Goal: Find specific page/section: Find specific page/section

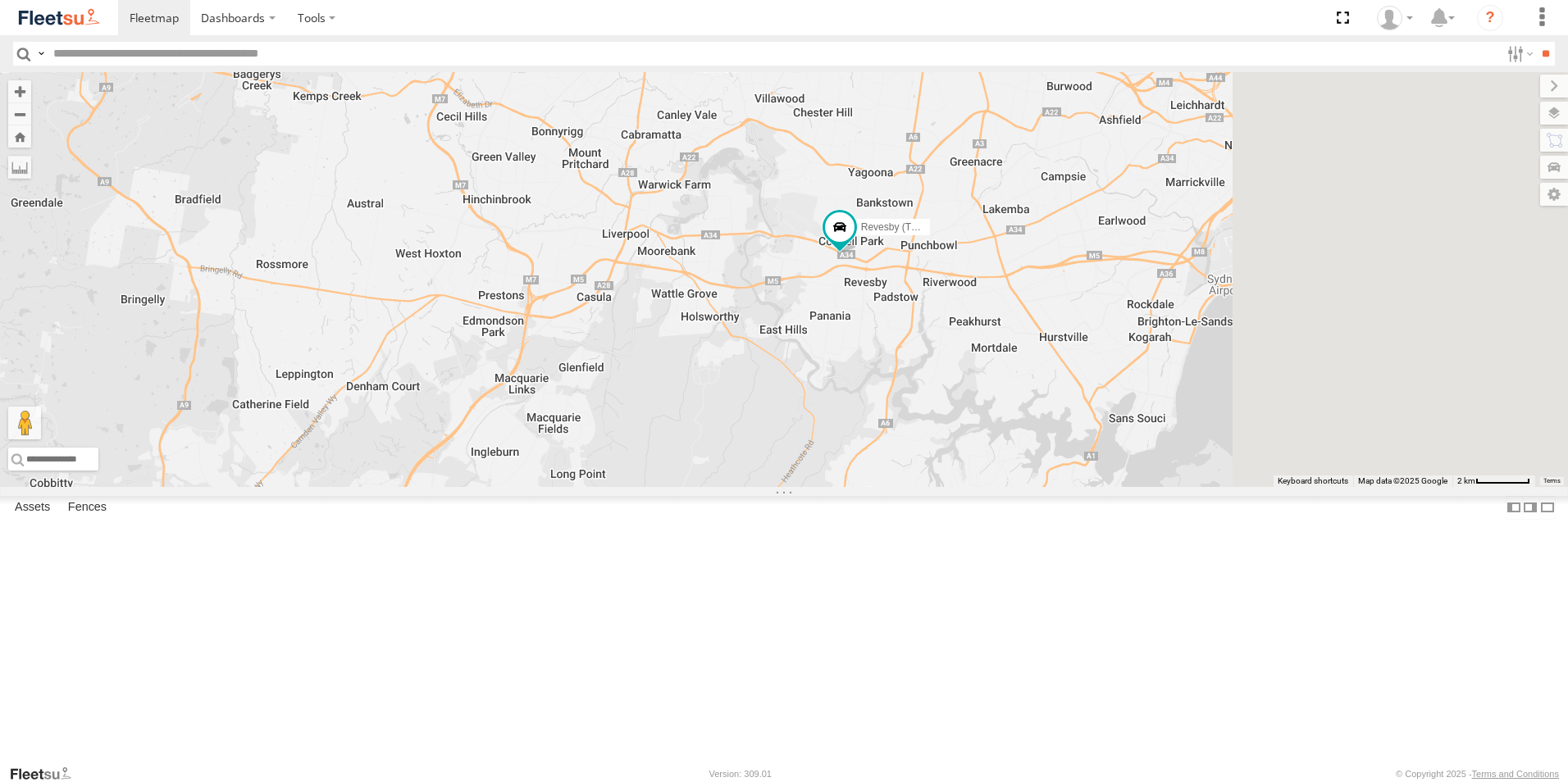
drag, startPoint x: 1408, startPoint y: 560, endPoint x: 1220, endPoint y: 403, distance: 244.9
click at [1220, 403] on div "Brookvale (T10 - Gary) Rural (T08 - Matt) Revesby (T07 - Dave) SPARE (T04)" at bounding box center [784, 279] width 1568 height 415
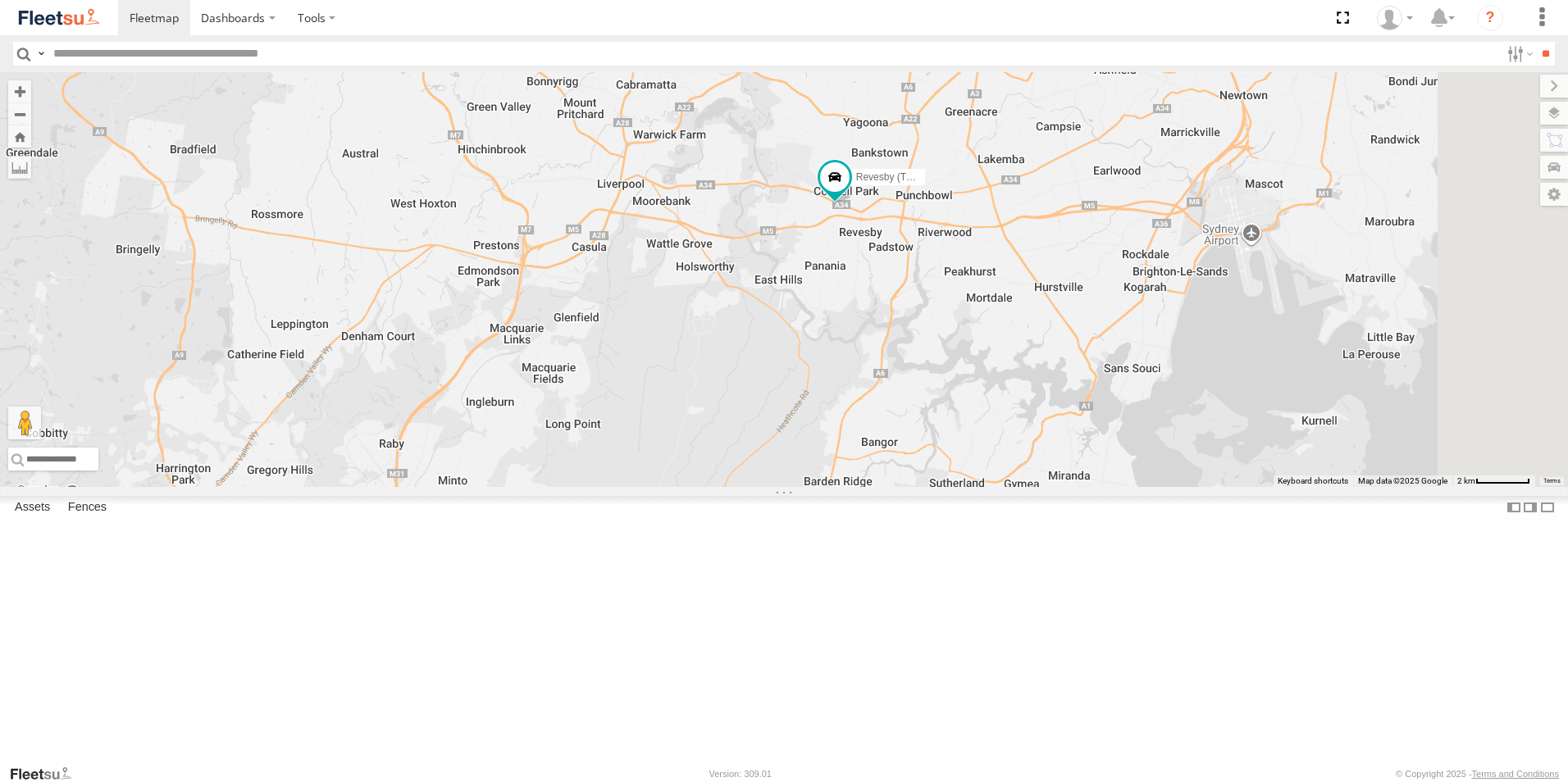
drag, startPoint x: 1240, startPoint y: 467, endPoint x: 1063, endPoint y: 464, distance: 177.0
click at [1060, 464] on div "Brookvale (T10 - Gary) Rural (T08 - Matt) Revesby (T07 - Dave) SPARE (T04)" at bounding box center [784, 279] width 1568 height 415
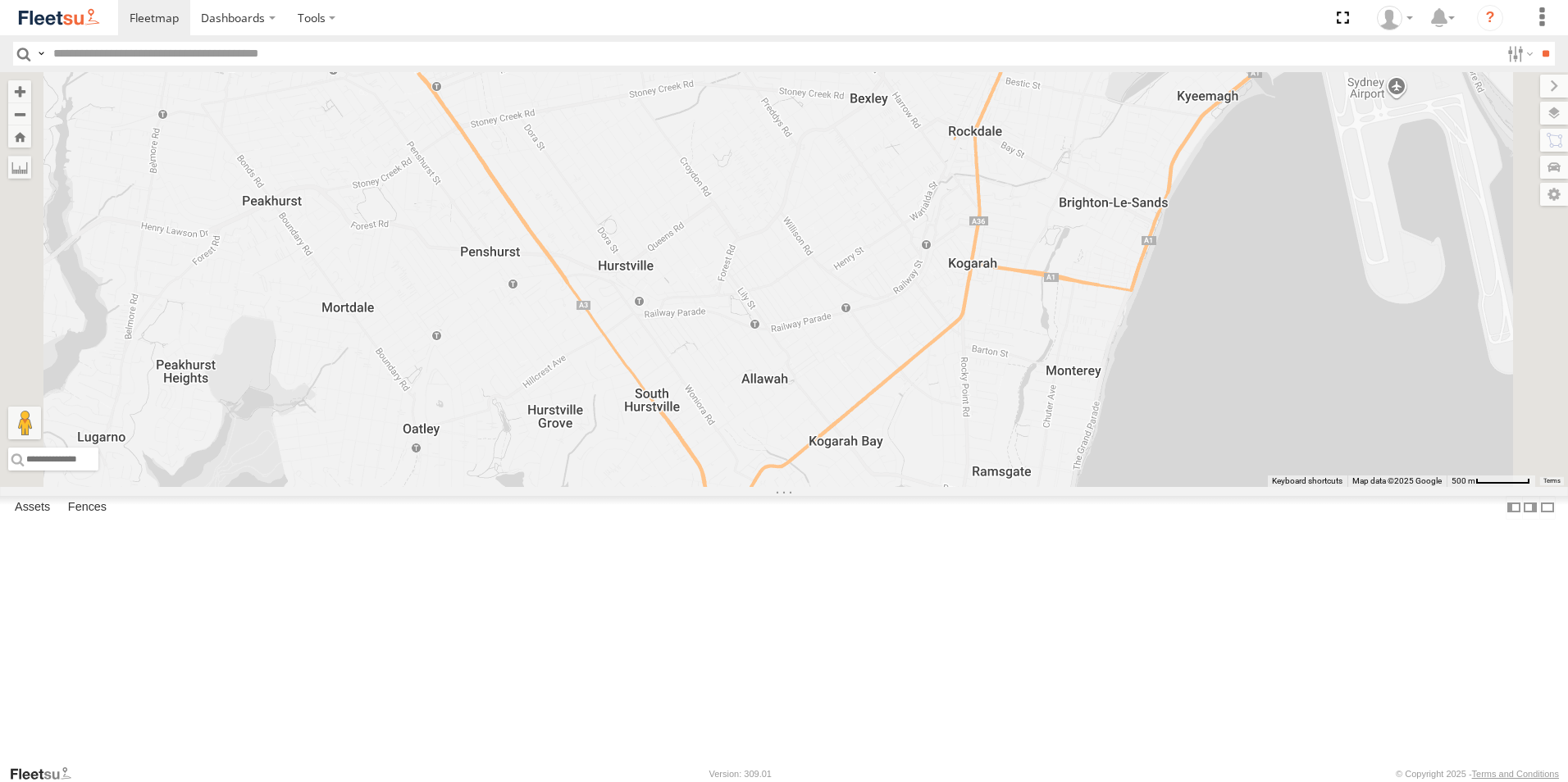
drag, startPoint x: 1069, startPoint y: 382, endPoint x: 1072, endPoint y: 567, distance: 185.0
click at [1072, 488] on div "Brookvale (T10 - Gary) Rural (T08 - Matt) Revesby (T07 - Dave) SPARE (T04)" at bounding box center [784, 279] width 1568 height 415
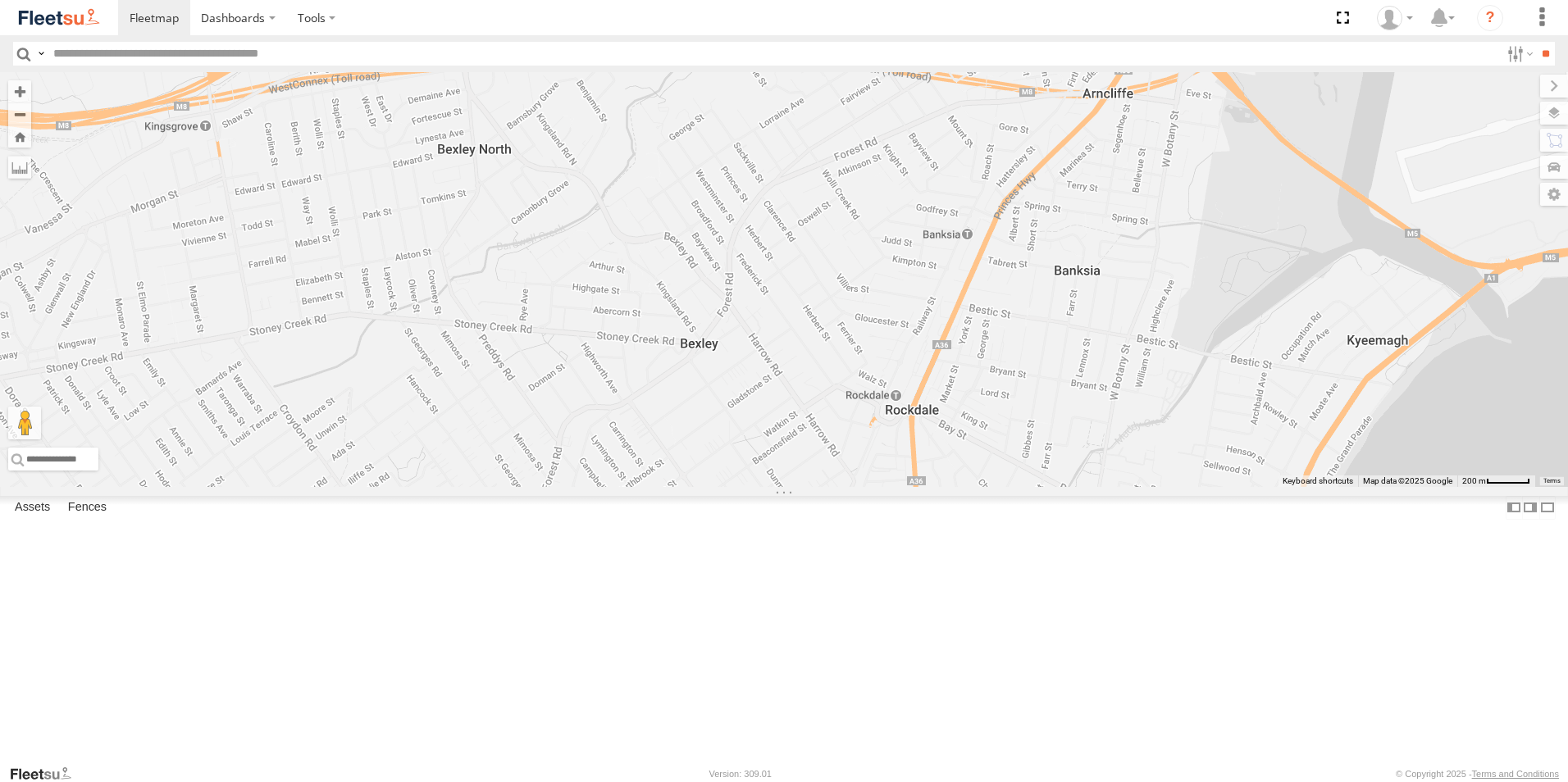
drag, startPoint x: 1184, startPoint y: 381, endPoint x: 1078, endPoint y: 451, distance: 127.0
click at [1076, 453] on div "Brookvale (T10 - Gary) Rural (T08 - Matt) Revesby (T07 - Dave) SPARE (T04)" at bounding box center [784, 279] width 1568 height 415
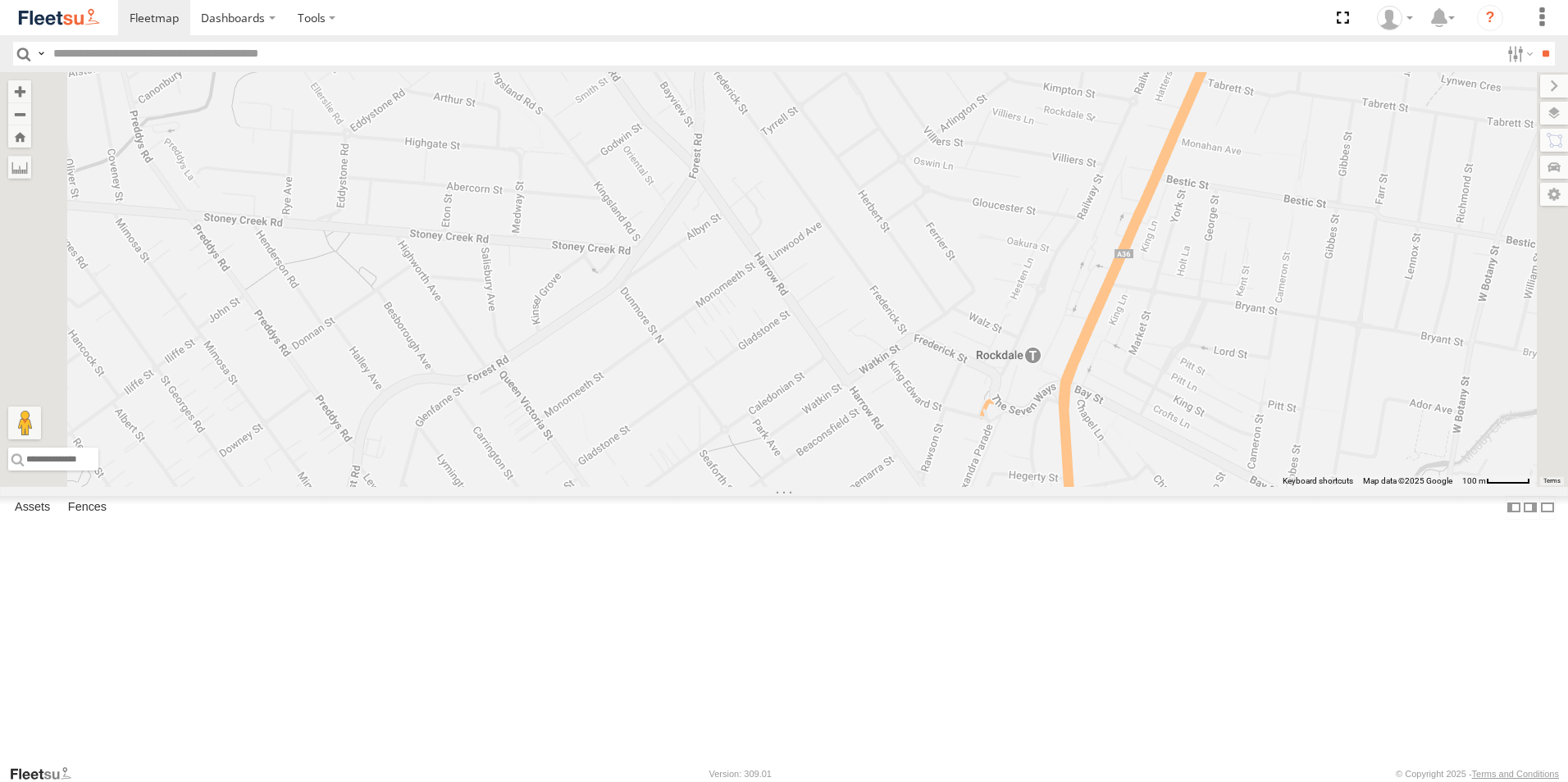
drag, startPoint x: 1017, startPoint y: 555, endPoint x: 1270, endPoint y: 330, distance: 338.6
click at [1256, 345] on div "Brookvale (T10 - Gary) Rural (T08 - Matt) Revesby (T07 - Dave) SPARE (T04)" at bounding box center [784, 279] width 1568 height 415
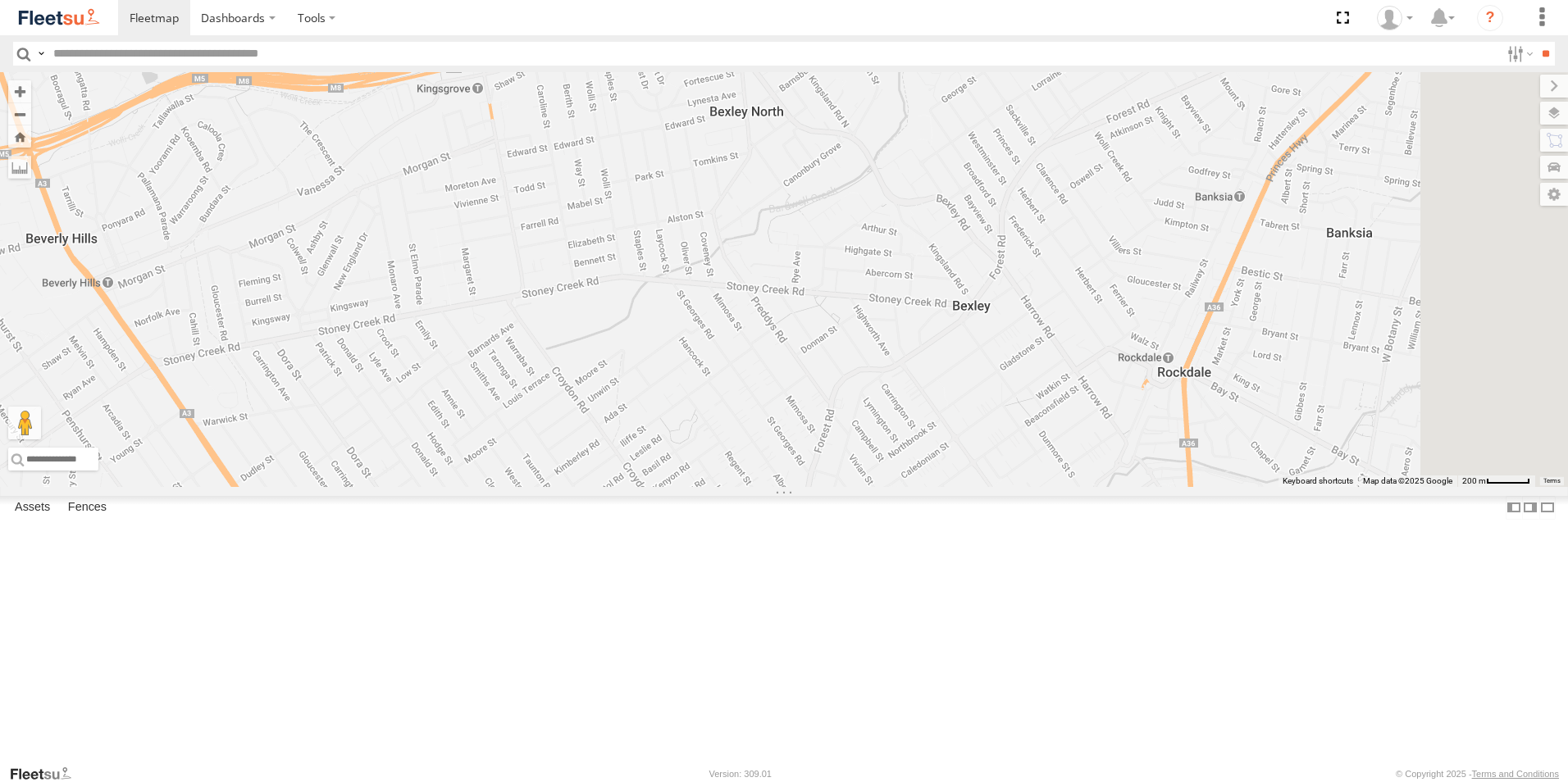
drag, startPoint x: 1220, startPoint y: 393, endPoint x: 1093, endPoint y: 642, distance: 279.5
click at [1093, 488] on div "Brookvale (T10 - Gary) Rural (T08 - Matt) Revesby (T07 - Dave) SPARE (T04)" at bounding box center [784, 279] width 1568 height 415
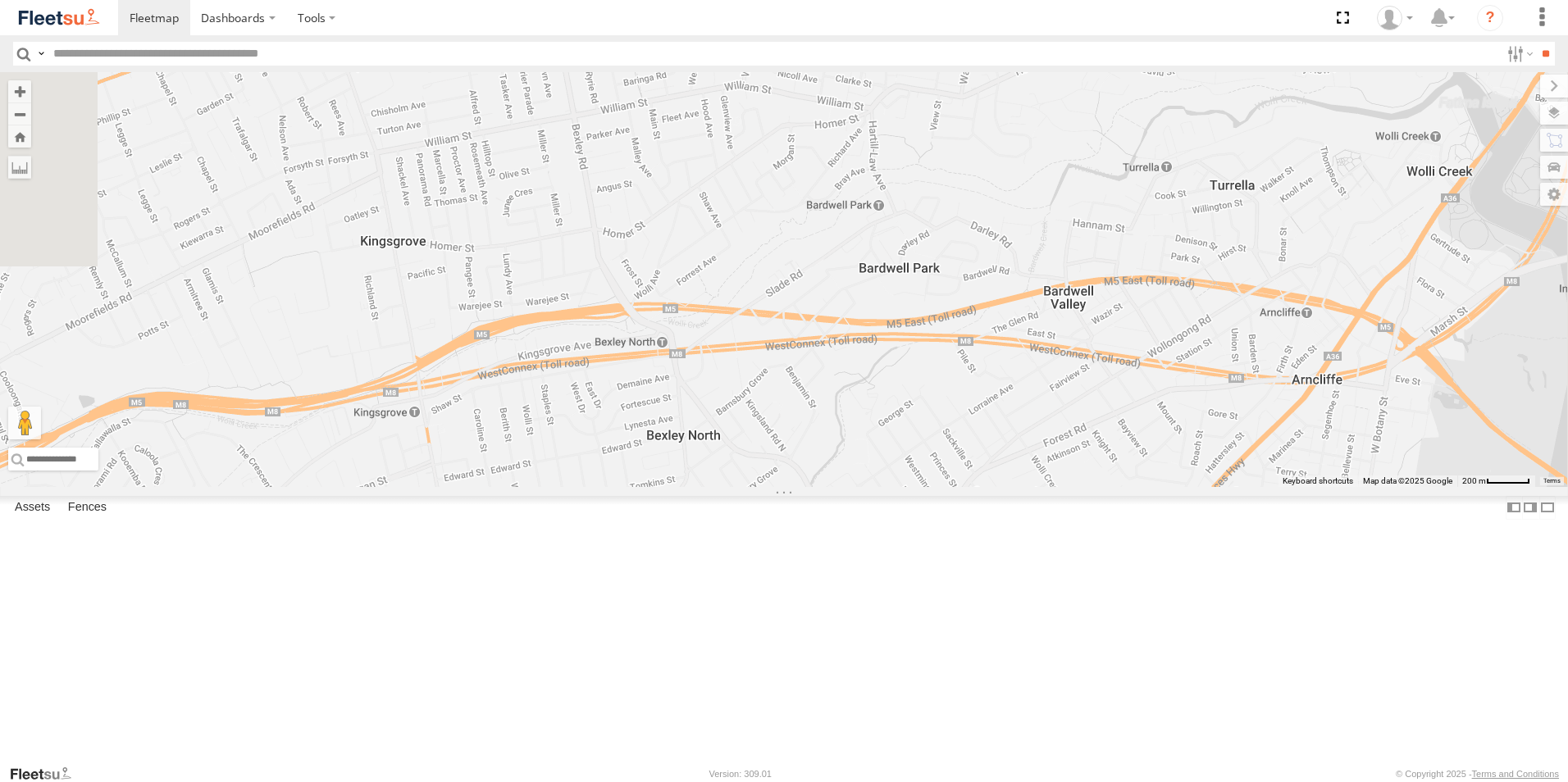
drag, startPoint x: 1113, startPoint y: 381, endPoint x: 1075, endPoint y: 621, distance: 243.0
click at [1075, 488] on div "Brookvale (T10 - Gary) Rural (T08 - Matt) Revesby (T07 - Dave) SPARE (T04)" at bounding box center [784, 279] width 1568 height 415
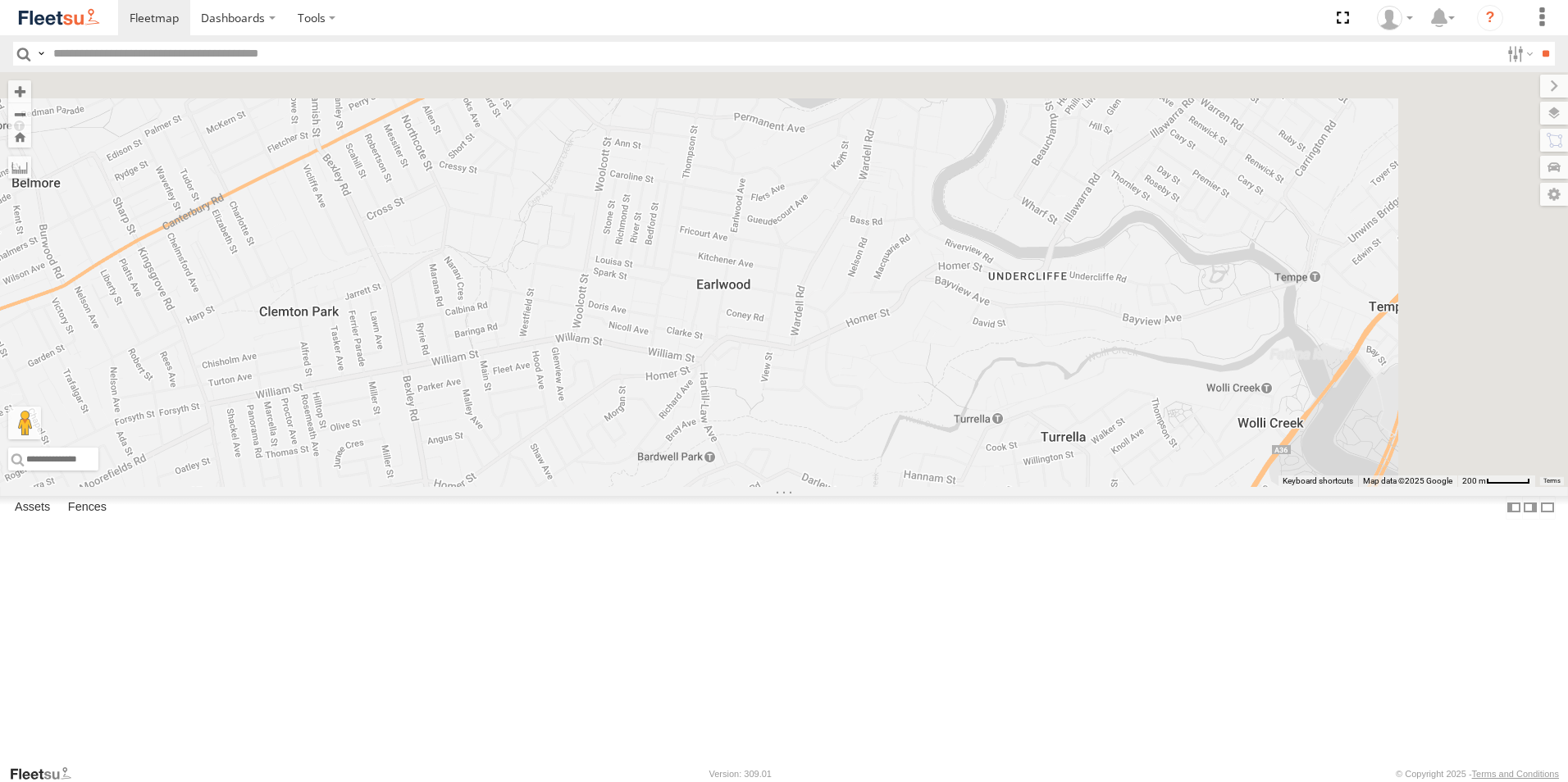
drag, startPoint x: 1138, startPoint y: 457, endPoint x: 960, endPoint y: 737, distance: 331.8
click at [960, 488] on div "Brookvale (T10 - Gary) Rural (T08 - Matt) Revesby (T07 - Dave) SPARE (T04)" at bounding box center [784, 279] width 1568 height 415
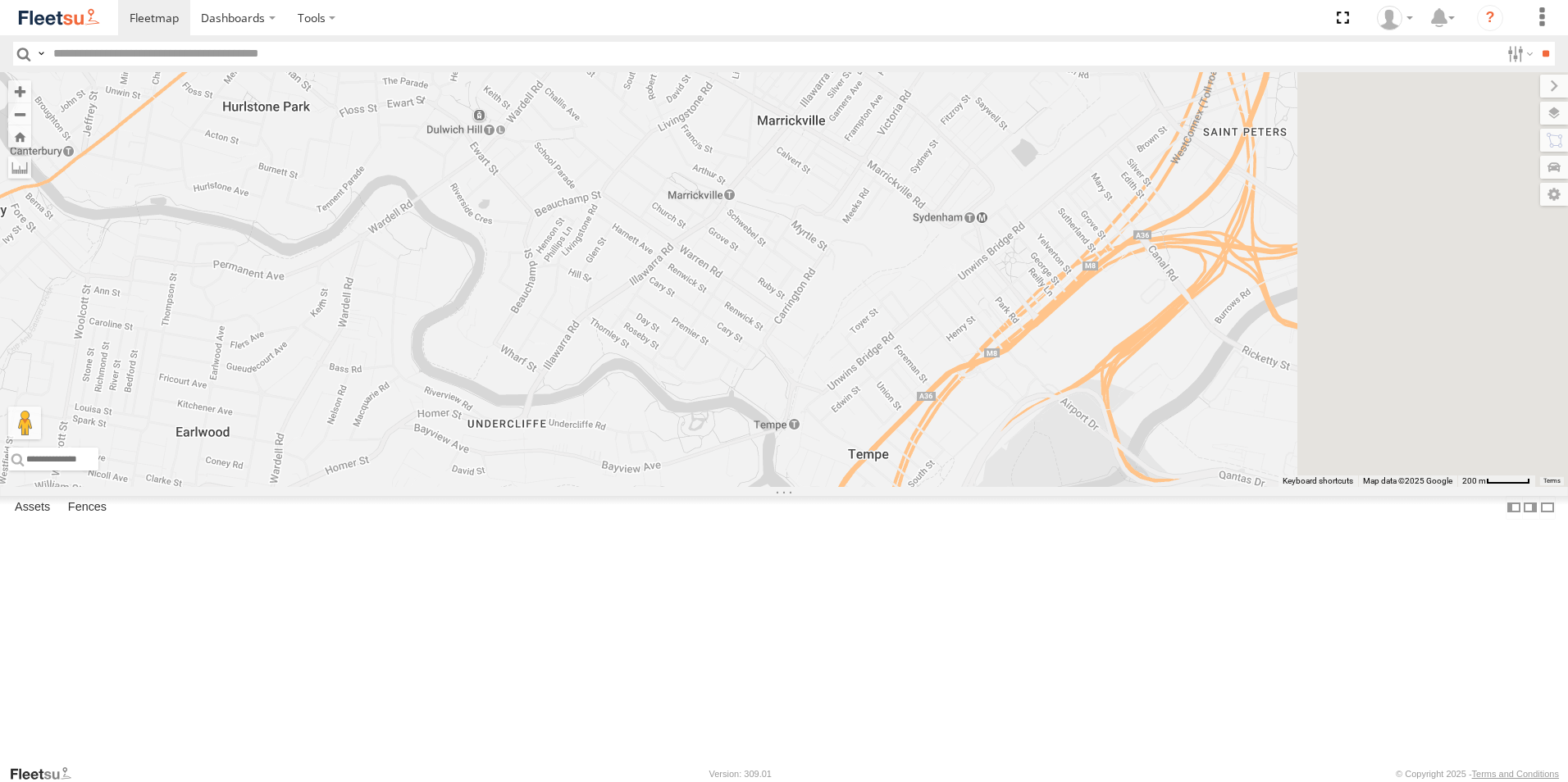
drag, startPoint x: 1069, startPoint y: 532, endPoint x: 529, endPoint y: 640, distance: 550.7
click at [529, 488] on div "Brookvale (T10 - Gary) Rural (T08 - Matt) Revesby (T07 - Dave) SPARE (T04)" at bounding box center [784, 279] width 1568 height 415
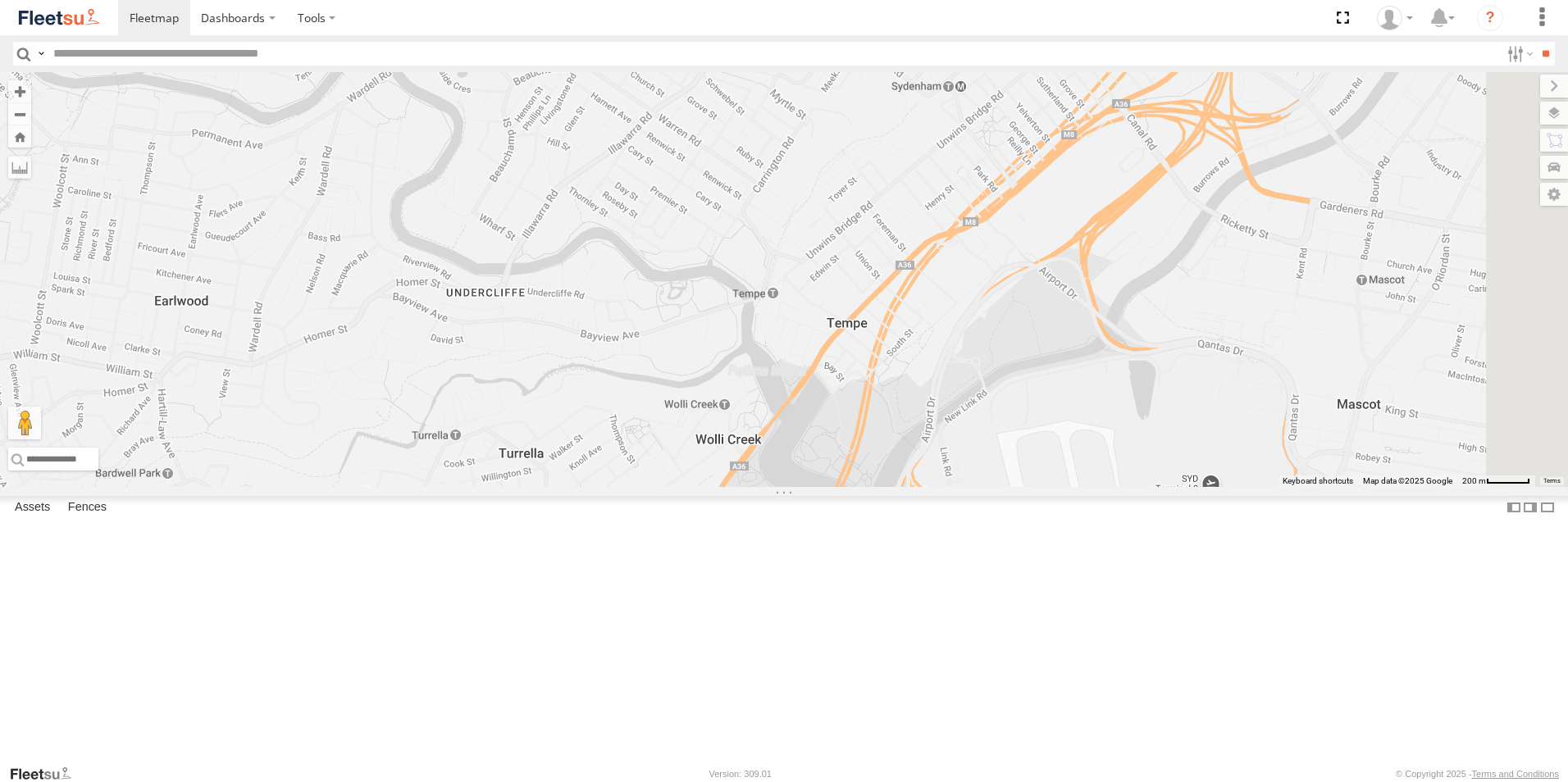
drag, startPoint x: 822, startPoint y: 492, endPoint x: 832, endPoint y: 350, distance: 142.4
click at [832, 350] on div "Brookvale (T10 - Gary) Rural (T08 - Matt) Revesby (T07 - Dave) SPARE (T04)" at bounding box center [784, 279] width 1568 height 415
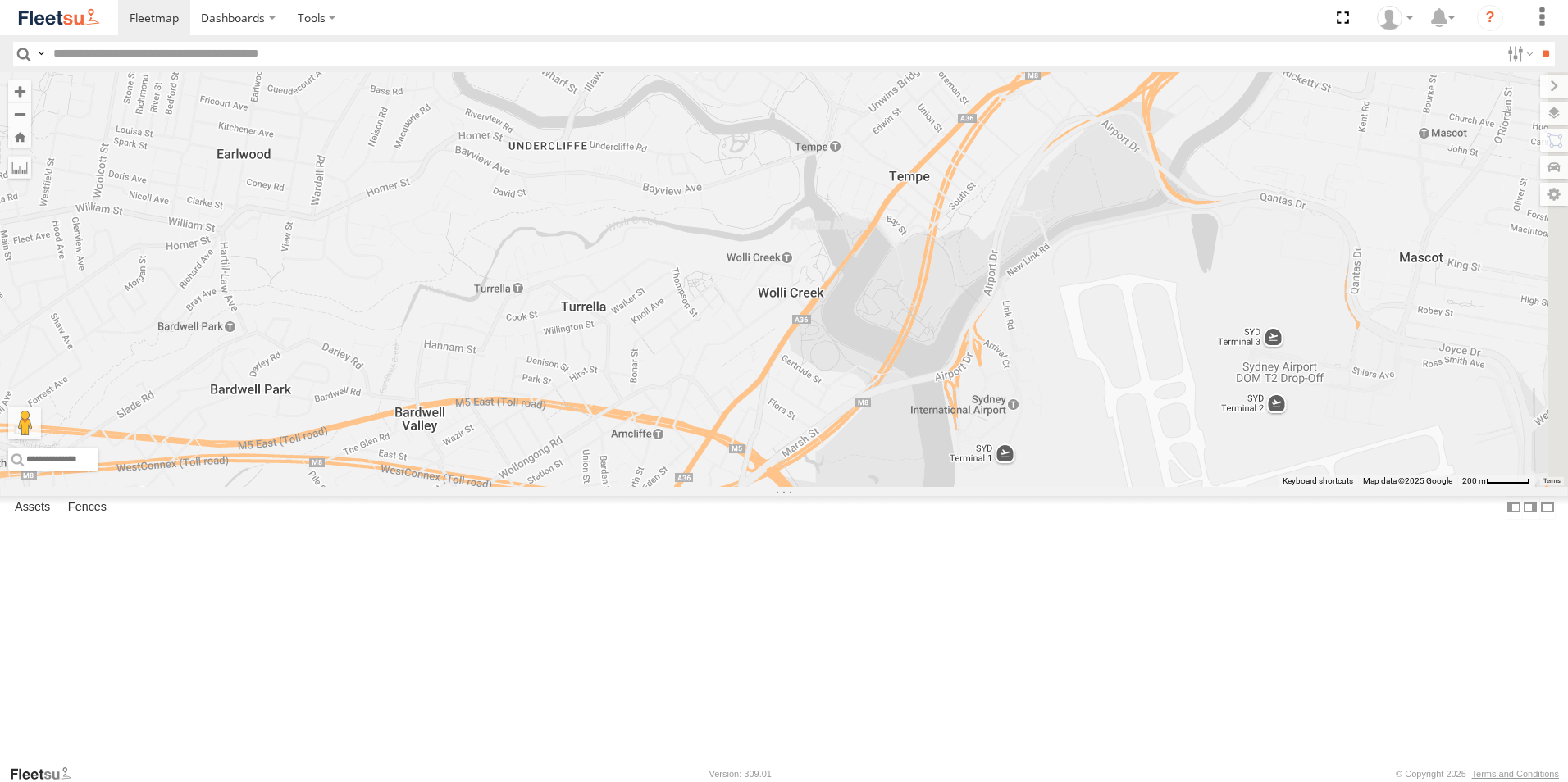
drag, startPoint x: 784, startPoint y: 489, endPoint x: 844, endPoint y: 341, distance: 159.7
click at [844, 341] on div "Brookvale (T10 - Gary) Rural (T08 - Matt) Revesby (T07 - Dave) SPARE (T04)" at bounding box center [784, 279] width 1568 height 415
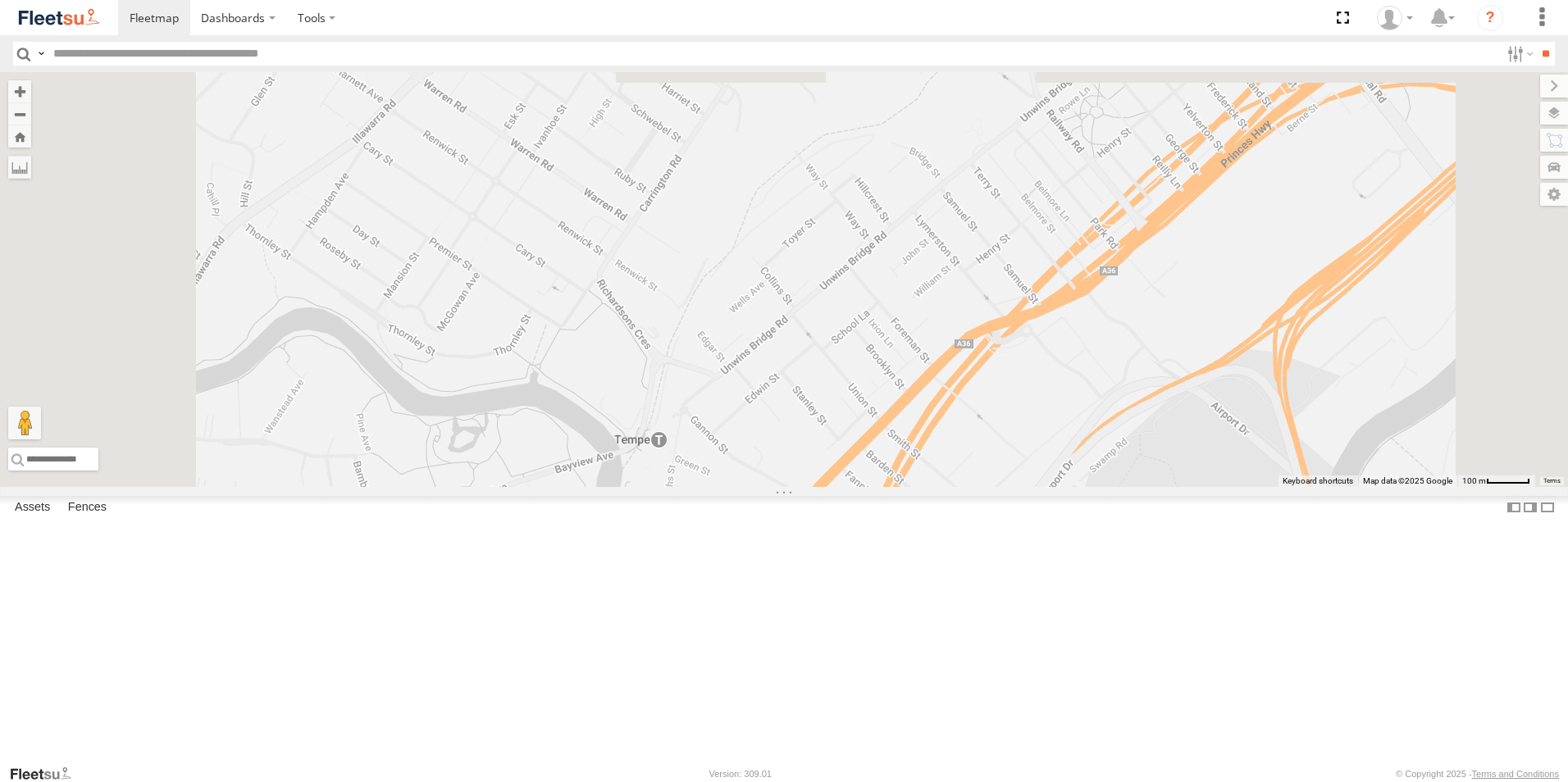
drag, startPoint x: 1262, startPoint y: 240, endPoint x: 1353, endPoint y: 534, distance: 307.8
click at [1353, 488] on div "Brookvale (T10 - Gary) Rural (T08 - Matt) Revesby (T07 - Dave) SPARE (T04)" at bounding box center [784, 279] width 1568 height 415
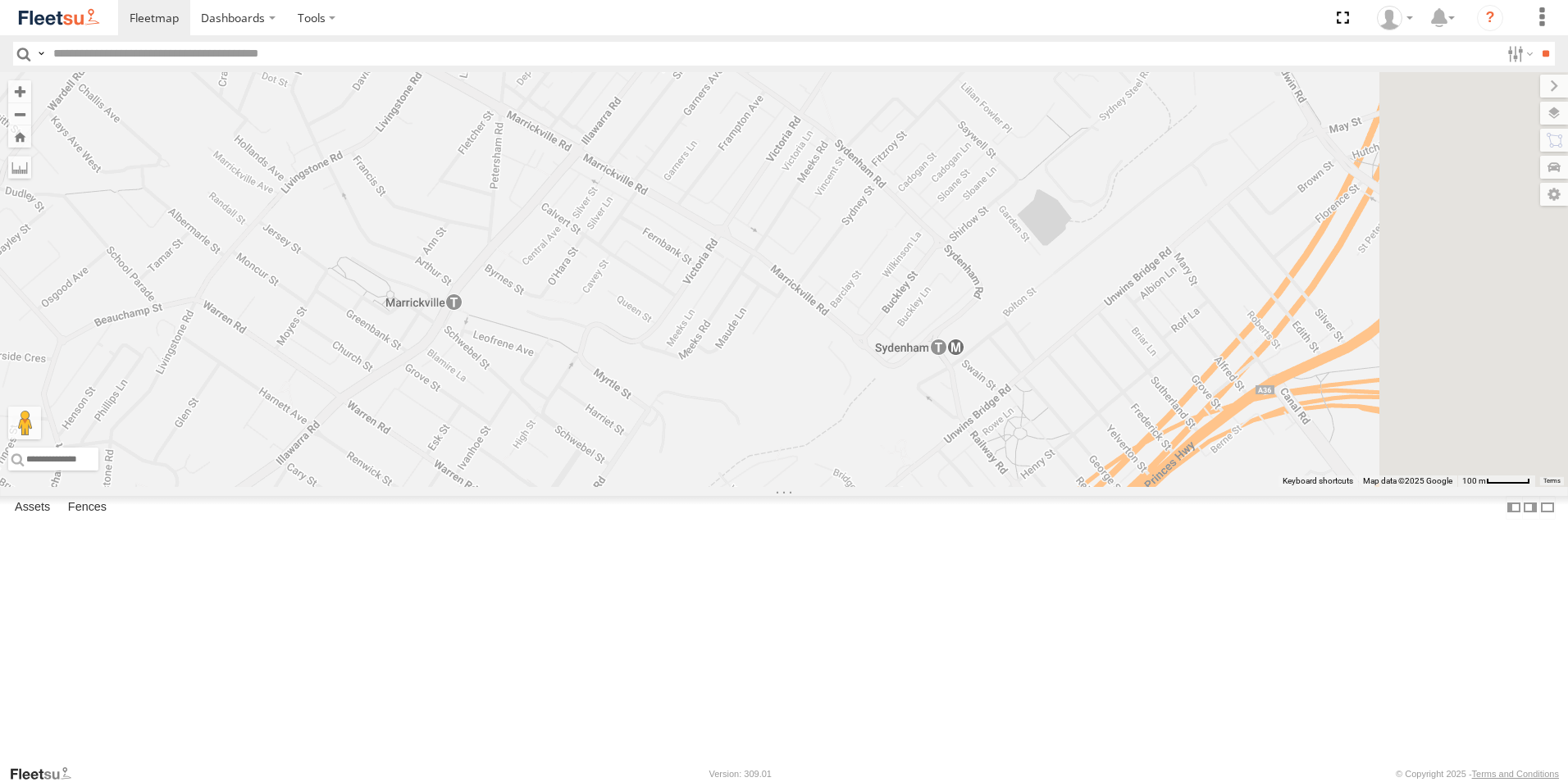
drag, startPoint x: 1101, startPoint y: 251, endPoint x: 996, endPoint y: 470, distance: 242.9
click at [996, 470] on div "Brookvale (T10 - Gary) Rural (T08 - Matt) Revesby (T07 - Dave) SPARE (T04)" at bounding box center [784, 279] width 1568 height 415
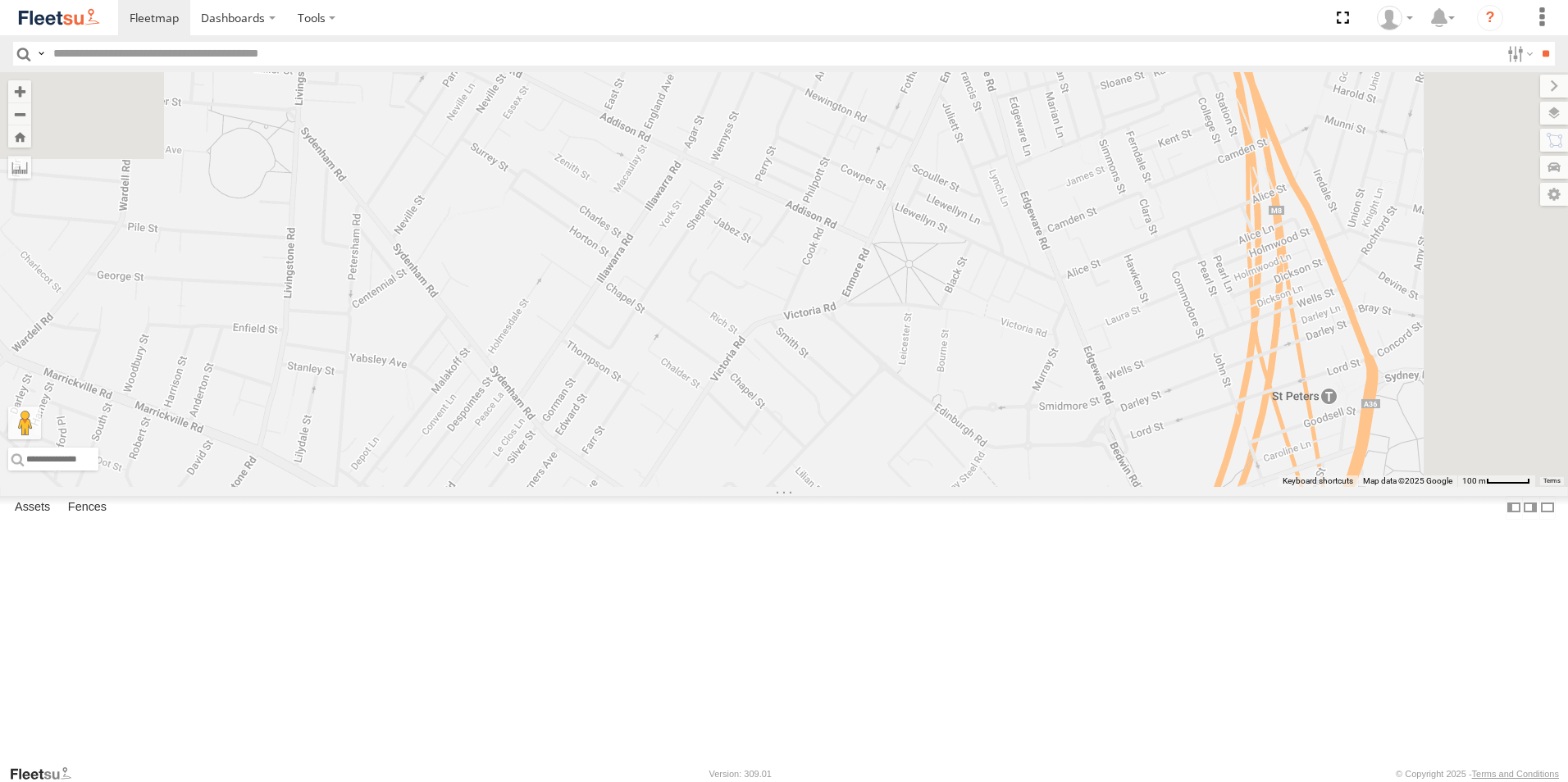
drag, startPoint x: 1010, startPoint y: 377, endPoint x: 975, endPoint y: 499, distance: 126.9
click at [982, 488] on div "Brookvale (T10 - Gary) Rural (T08 - Matt) Revesby (T07 - Dave) SPARE (T04)" at bounding box center [784, 279] width 1568 height 415
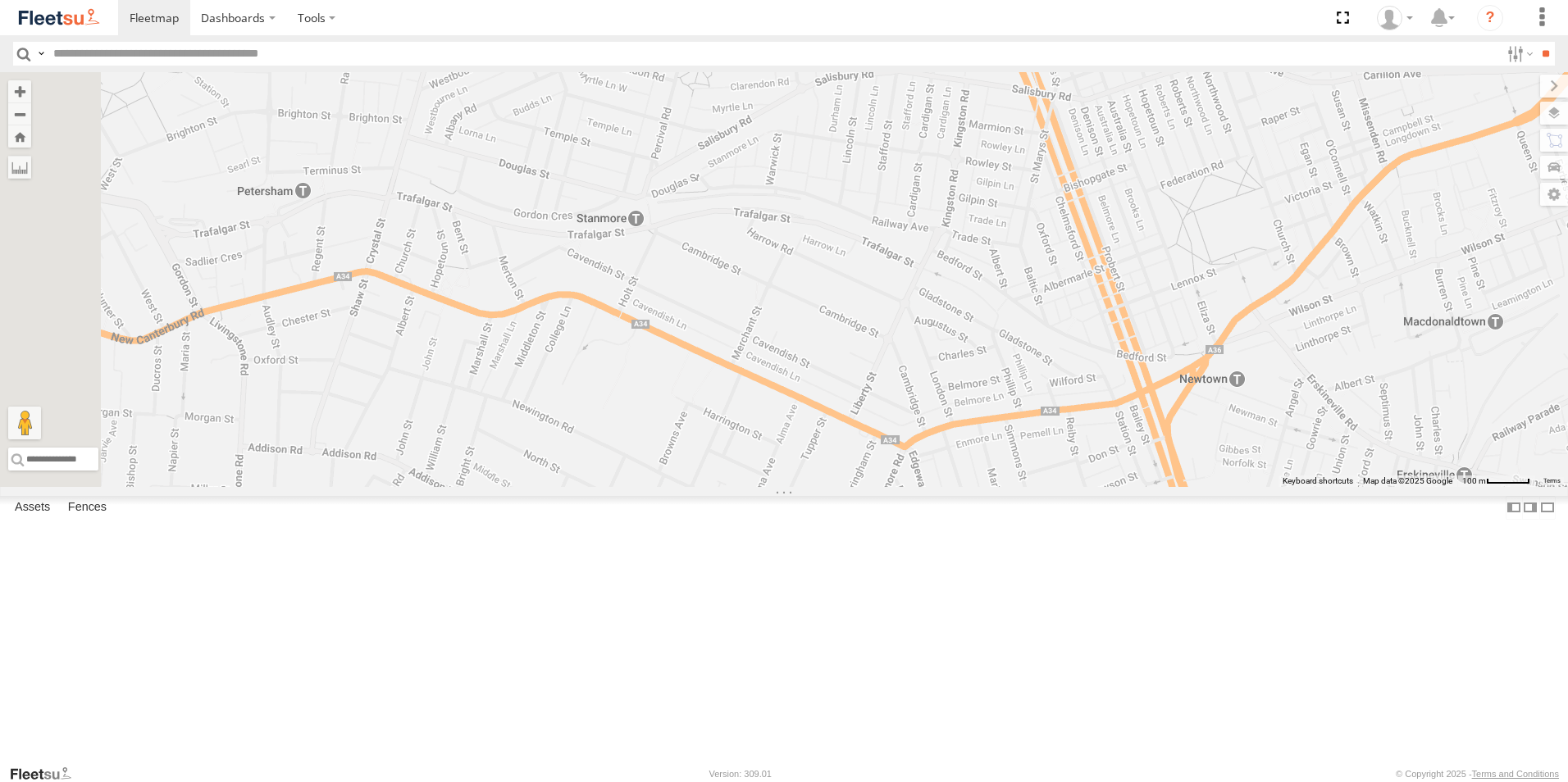
drag, startPoint x: 835, startPoint y: 458, endPoint x: 946, endPoint y: 573, distance: 159.8
click at [941, 488] on div "Brookvale (T10 - Gary) Rural (T08 - Matt) Revesby (T07 - Dave) SPARE (T04)" at bounding box center [784, 279] width 1568 height 415
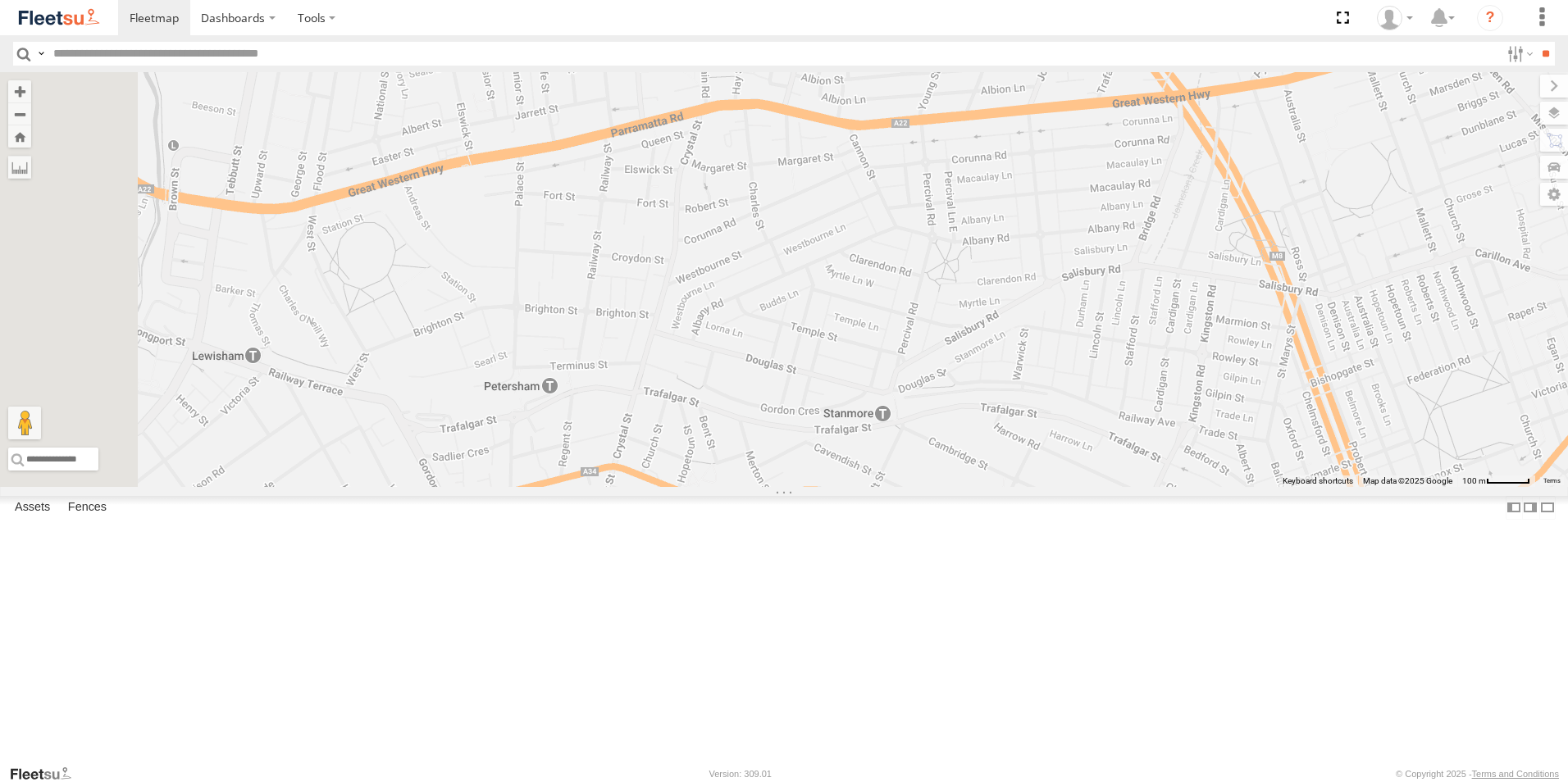
drag, startPoint x: 737, startPoint y: 286, endPoint x: 935, endPoint y: 427, distance: 243.1
click at [923, 424] on div "Brookvale (T10 - Gary) Rural (T08 - Matt) Revesby (T07 - Dave) SPARE (T04)" at bounding box center [784, 279] width 1568 height 415
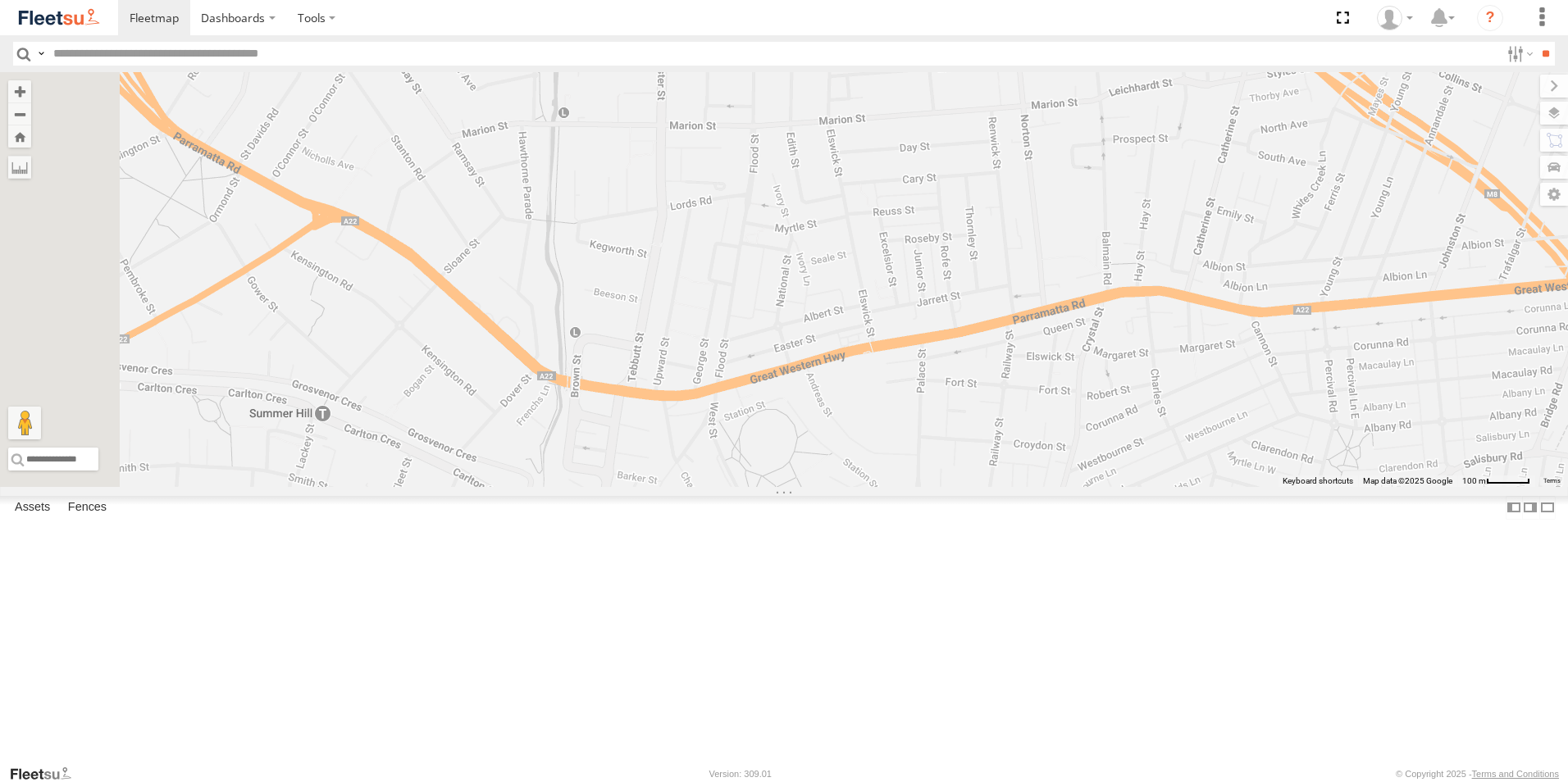
drag, startPoint x: 985, startPoint y: 327, endPoint x: 997, endPoint y: 309, distance: 21.6
click at [997, 309] on div "Brookvale (T10 - Gary) Rural (T08 - Matt) Revesby (T07 - Dave) SPARE (T04)" at bounding box center [784, 279] width 1568 height 415
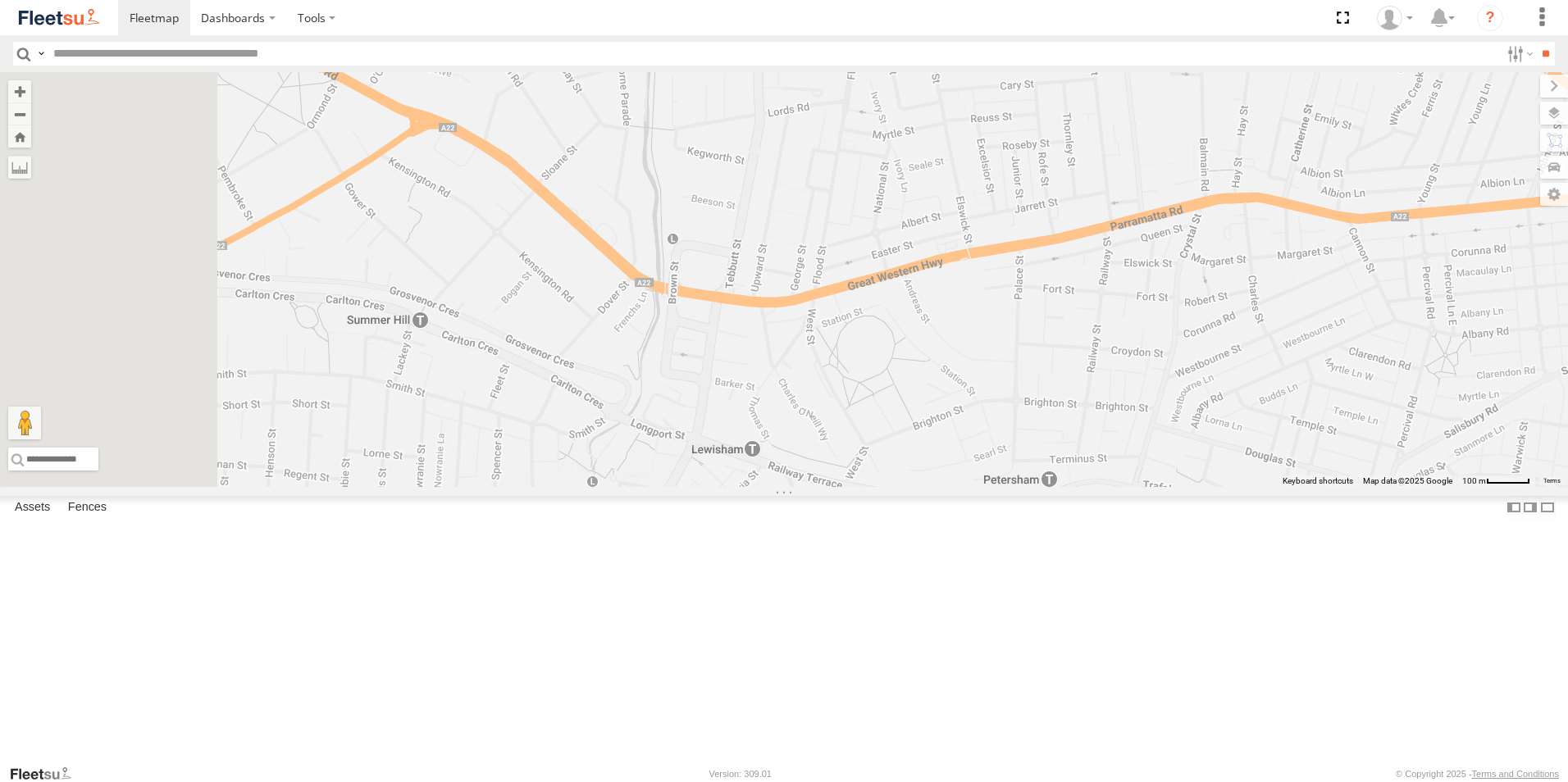
drag, startPoint x: 939, startPoint y: 400, endPoint x: 1087, endPoint y: 178, distance: 266.8
click at [1087, 178] on div "Brookvale (T10 - Gary) Rural (T08 - Matt) Revesby (T07 - Dave) SPARE (T04)" at bounding box center [784, 279] width 1568 height 415
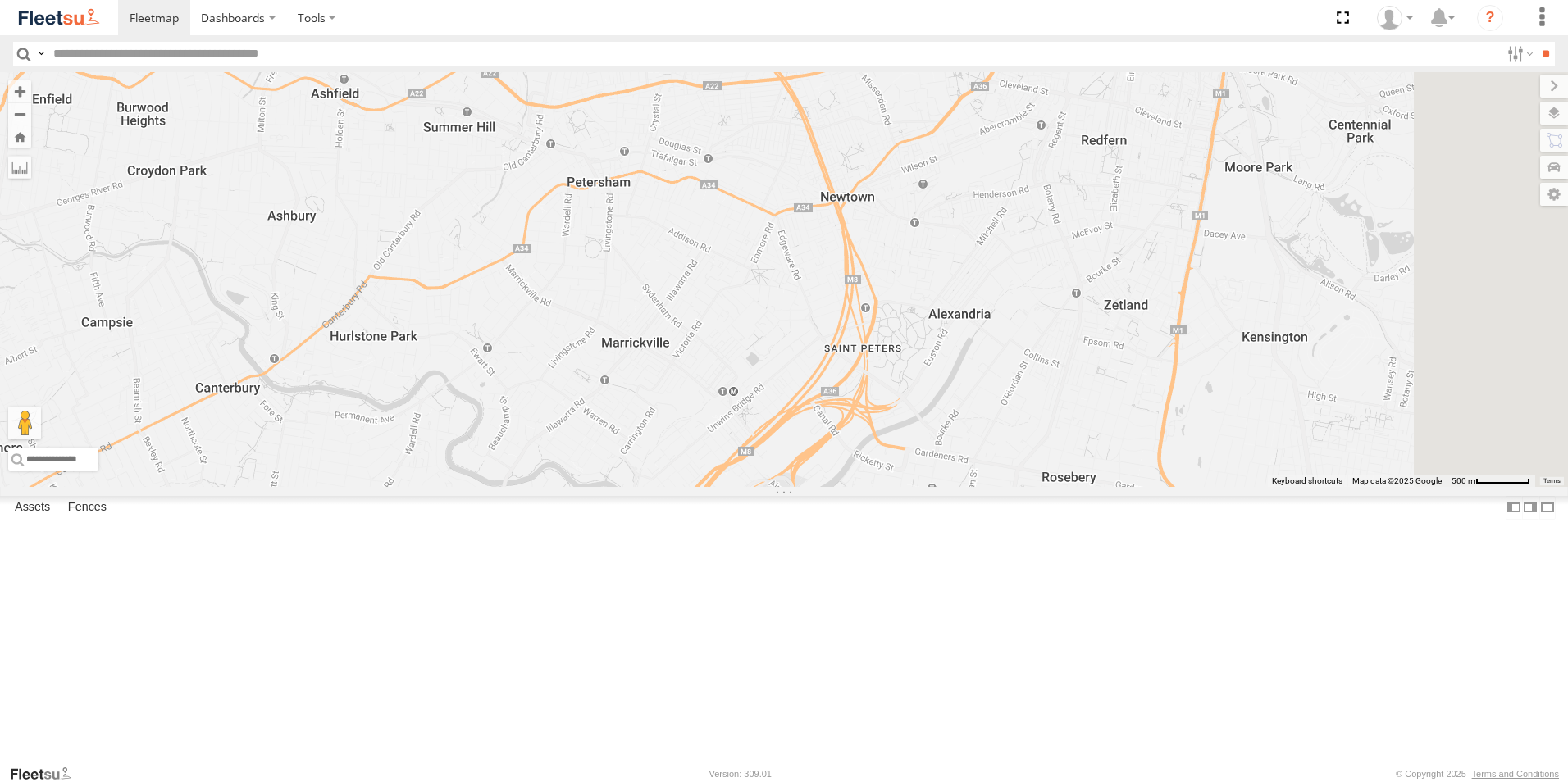
drag, startPoint x: 1364, startPoint y: 367, endPoint x: 1288, endPoint y: 453, distance: 114.8
click at [1288, 453] on div "Brookvale (T10 - Gary) Rural (T08 - Matt) Revesby (T07 - Dave) SPARE (T04)" at bounding box center [784, 279] width 1568 height 415
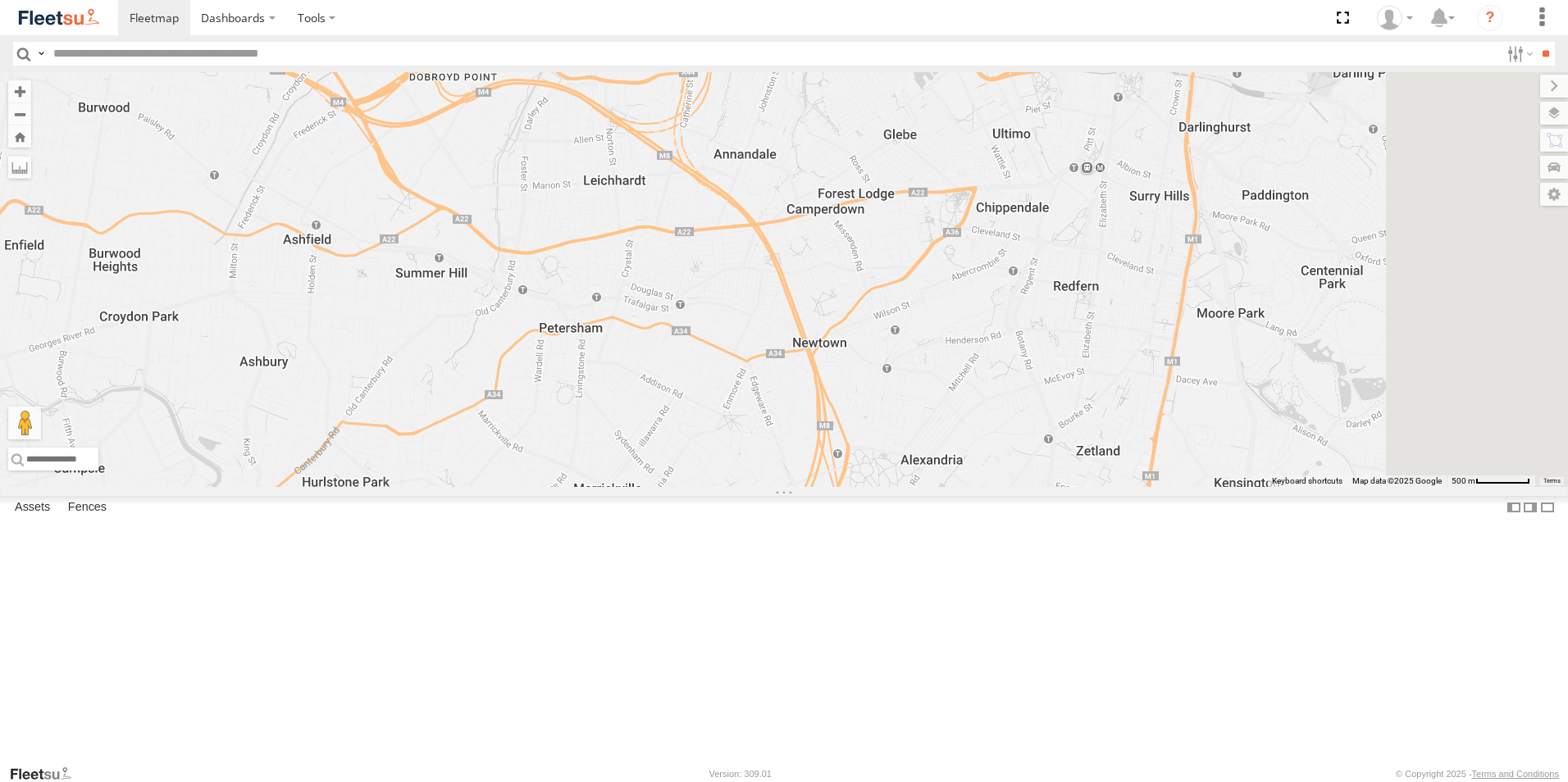
drag, startPoint x: 1312, startPoint y: 476, endPoint x: 1279, endPoint y: 521, distance: 55.8
click at [1279, 488] on div "Brookvale (T10 - Gary) Rural (T08 - Matt) Revesby (T07 - Dave) SPARE (T04)" at bounding box center [784, 279] width 1568 height 415
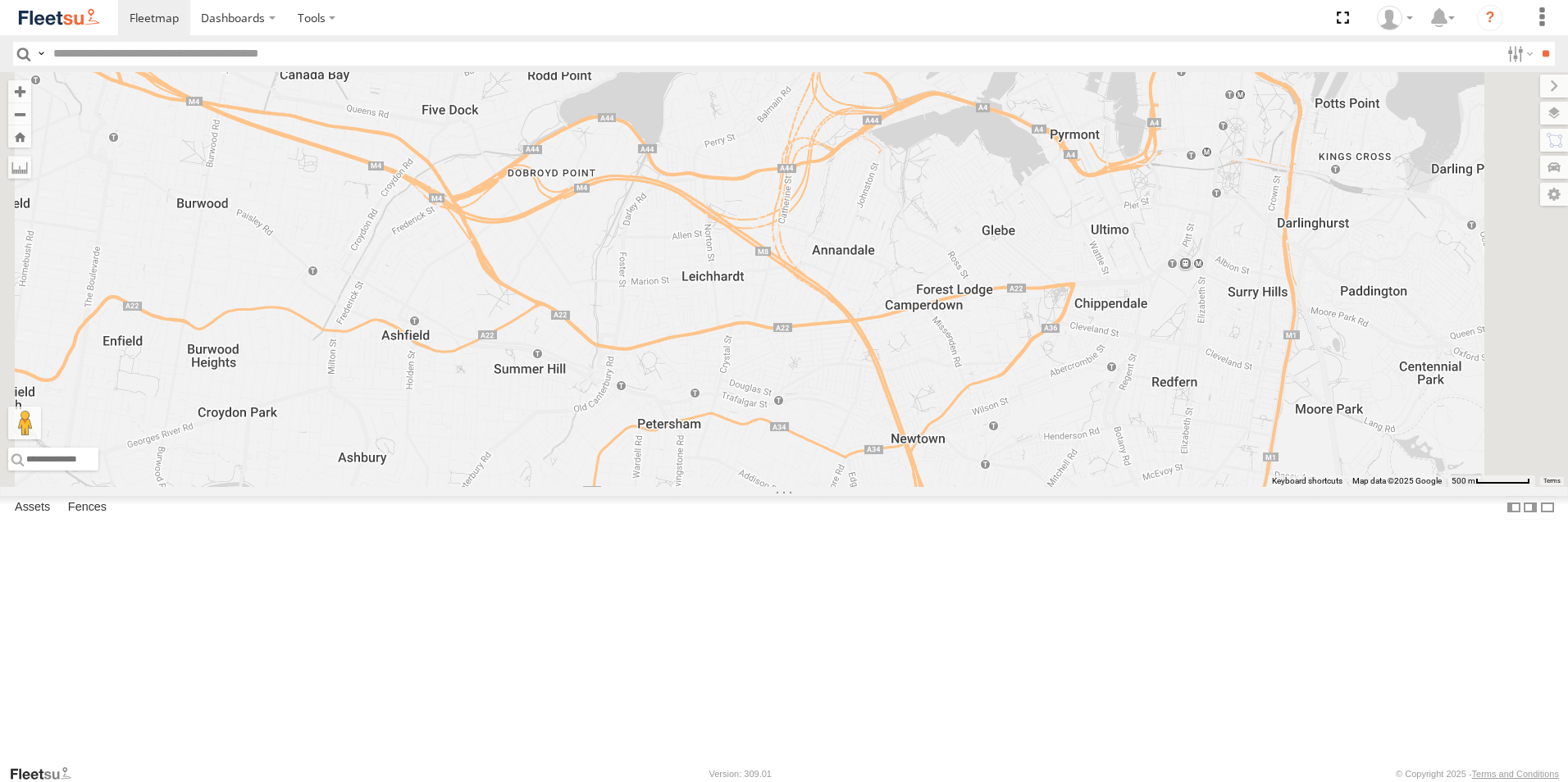
drag, startPoint x: 721, startPoint y: 413, endPoint x: 793, endPoint y: 467, distance: 90.0
click at [787, 482] on div at bounding box center [784, 279] width 1568 height 415
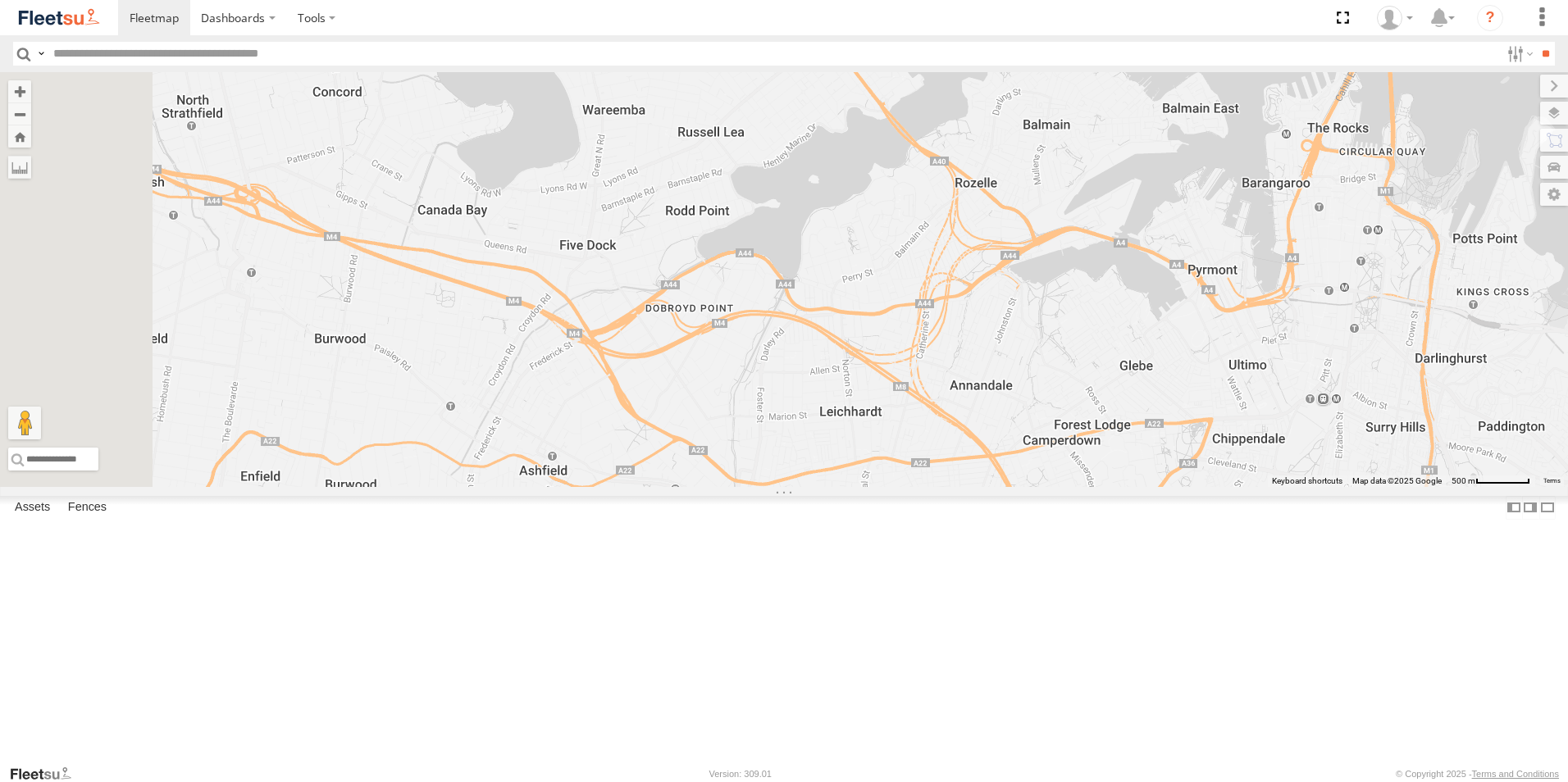
drag, startPoint x: 766, startPoint y: 306, endPoint x: 909, endPoint y: 446, distance: 200.1
click at [909, 446] on div at bounding box center [784, 279] width 1568 height 415
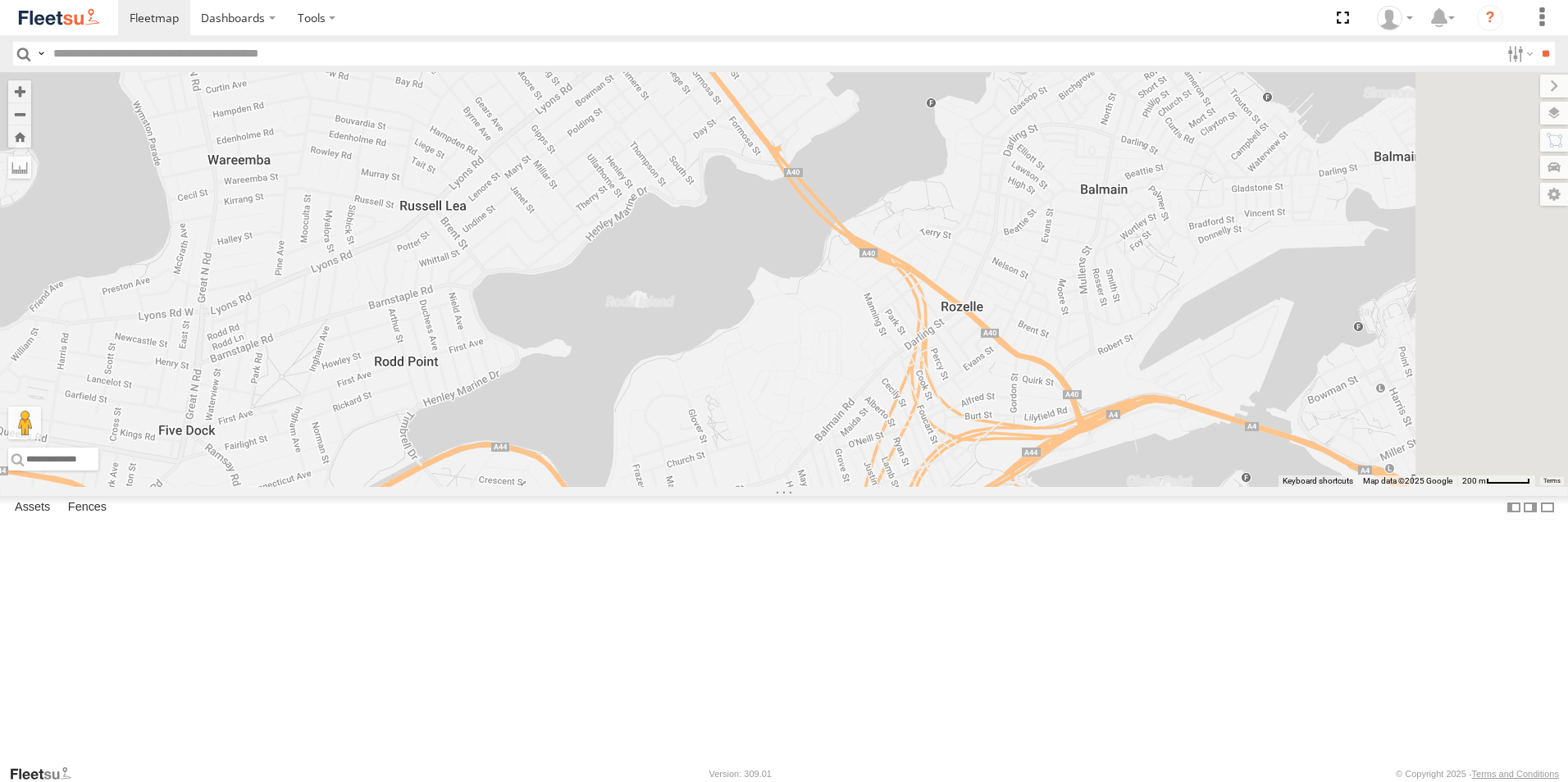
drag, startPoint x: 1124, startPoint y: 379, endPoint x: 1008, endPoint y: 578, distance: 230.3
click at [1008, 488] on div at bounding box center [784, 279] width 1568 height 415
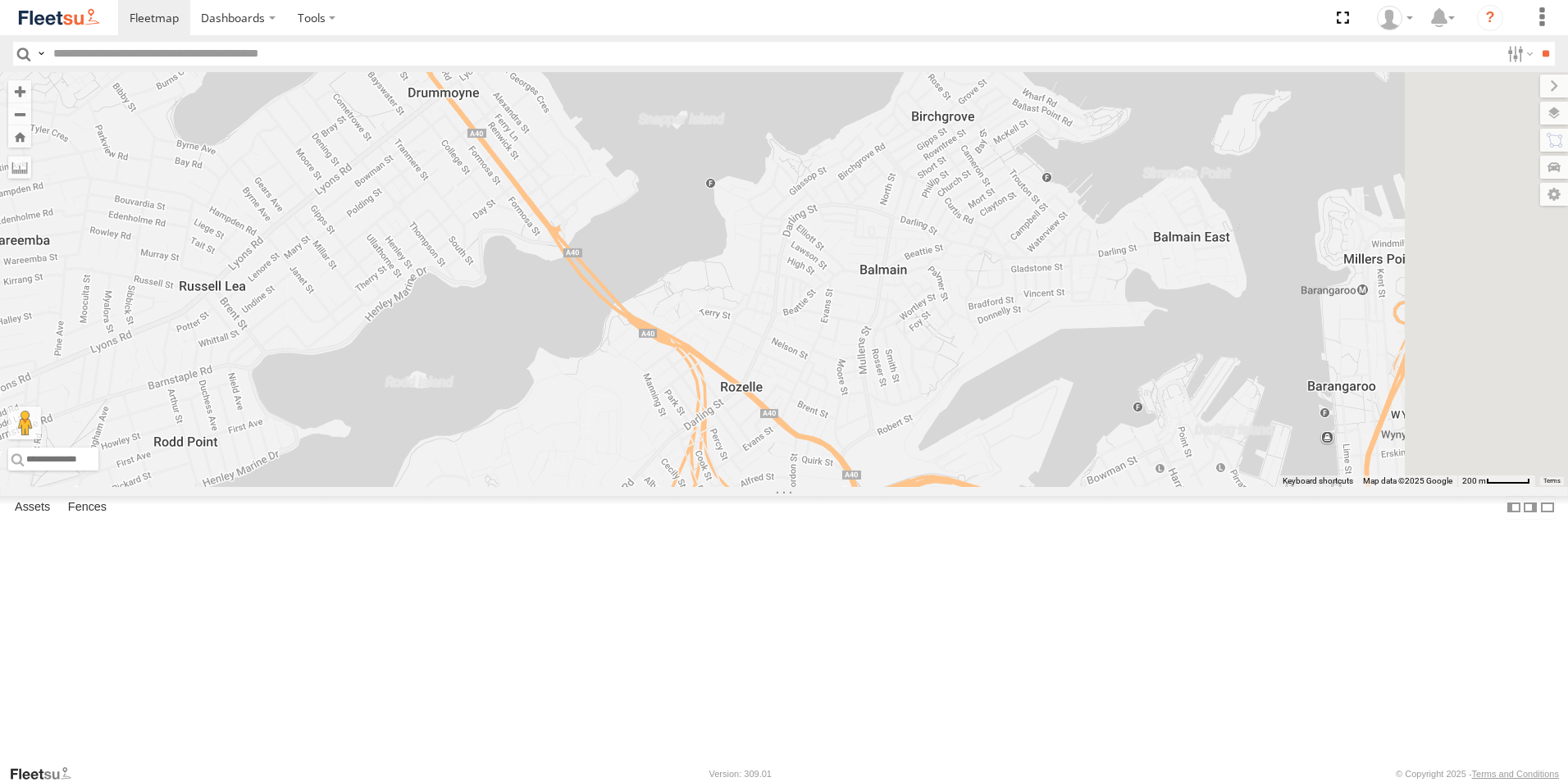
drag, startPoint x: 1107, startPoint y: 396, endPoint x: 892, endPoint y: 448, distance: 221.2
click at [892, 448] on div at bounding box center [784, 279] width 1568 height 415
